Goal: Browse casually: Explore the website without a specific task or goal

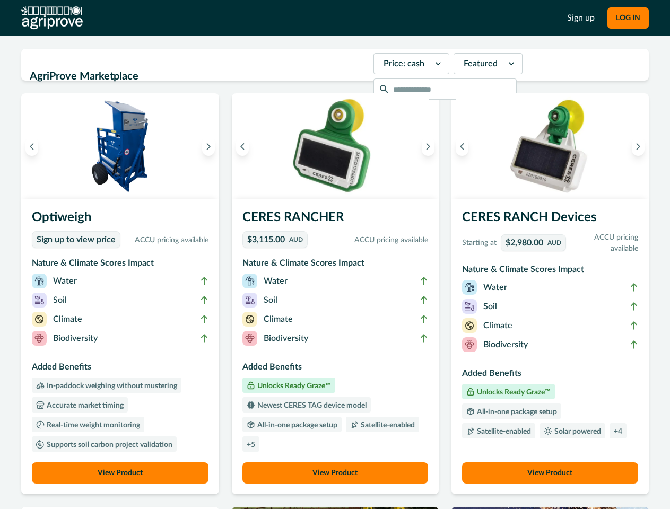
click at [627, 18] on button "LOG IN" at bounding box center [627, 17] width 41 height 21
click at [32, 146] on icon "Previous image" at bounding box center [31, 146] width 7 height 7
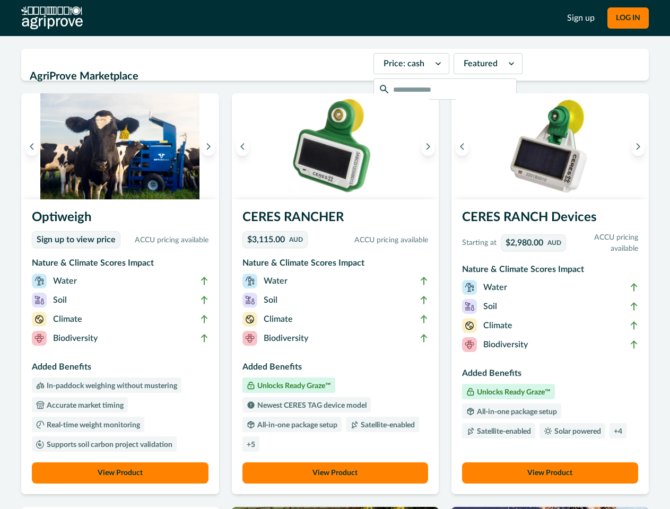
click at [211, 146] on icon "Next image" at bounding box center [208, 146] width 7 height 7
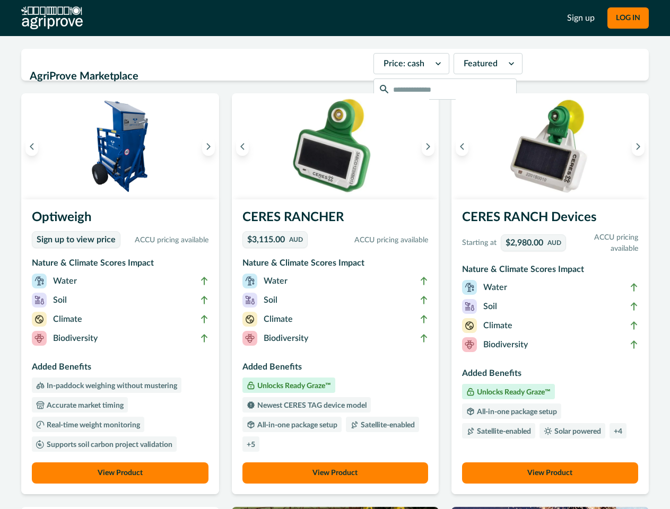
click at [121, 347] on li "Biodiversity" at bounding box center [120, 340] width 177 height 19
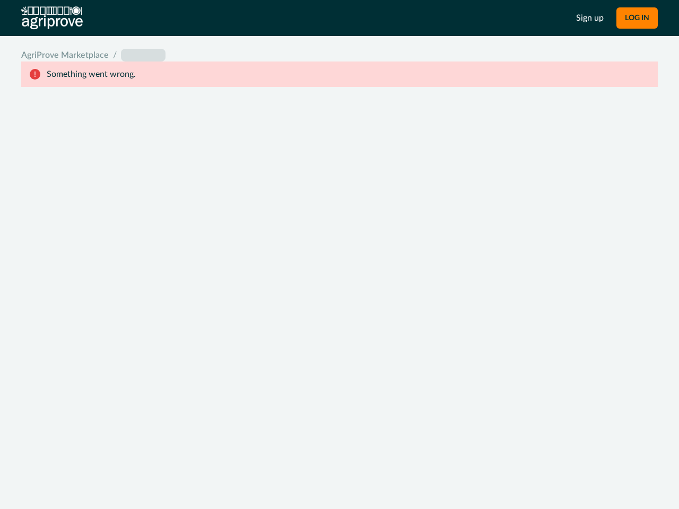
click at [121, 473] on div "System Error Something went wrong An unexpected error occurred. If this continu…" at bounding box center [339, 254] width 679 height 509
click at [245, 146] on div "System Error Something went wrong An unexpected error occurred. If this continu…" at bounding box center [339, 254] width 679 height 509
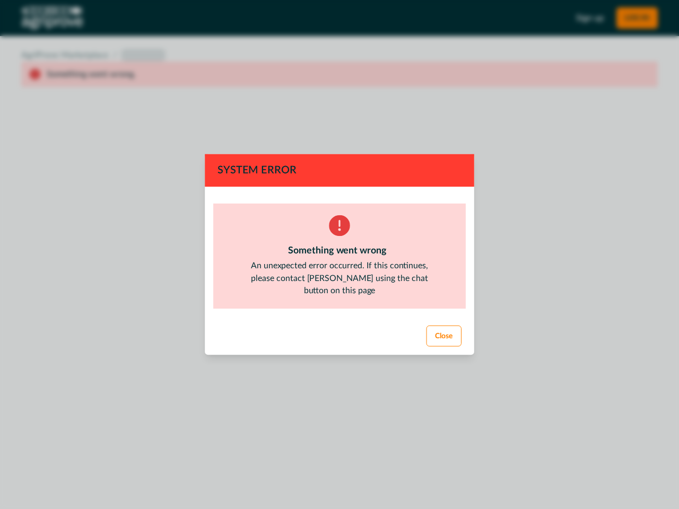
click at [425, 146] on div "System Error Something went wrong An unexpected error occurred. If this continu…" at bounding box center [339, 254] width 679 height 509
click at [335, 347] on footer "Close" at bounding box center [340, 337] width 272 height 38
click at [335, 473] on div "System Error Something went wrong An unexpected error occurred. If this continu…" at bounding box center [339, 254] width 679 height 509
click at [459, 146] on div "System Error Something went wrong An unexpected error occurred. If this continu…" at bounding box center [339, 254] width 679 height 509
